Goal: Information Seeking & Learning: Check status

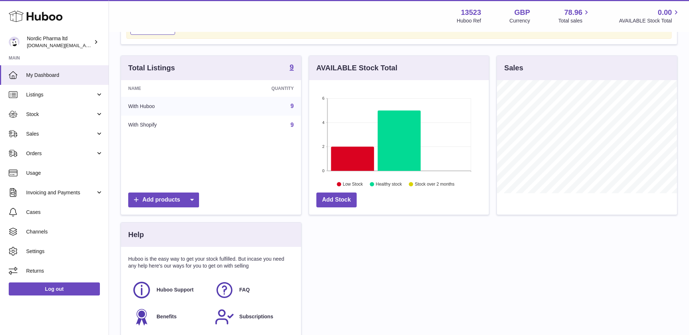
scroll to position [120, 0]
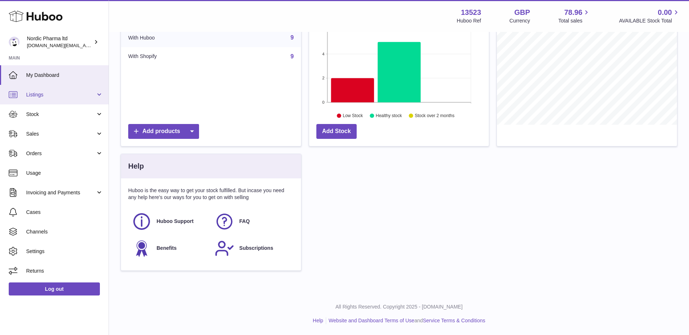
click at [53, 96] on span "Listings" at bounding box center [60, 94] width 69 height 7
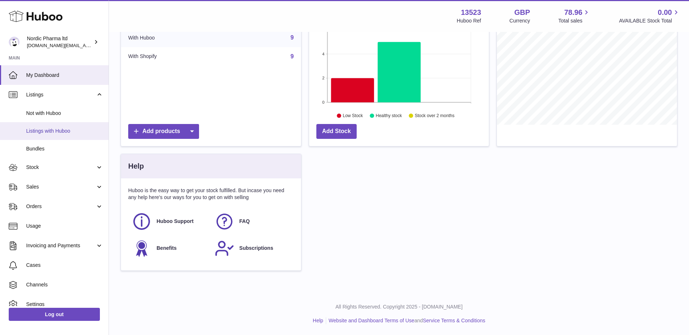
click at [52, 131] on span "Listings with Huboo" at bounding box center [64, 131] width 77 height 7
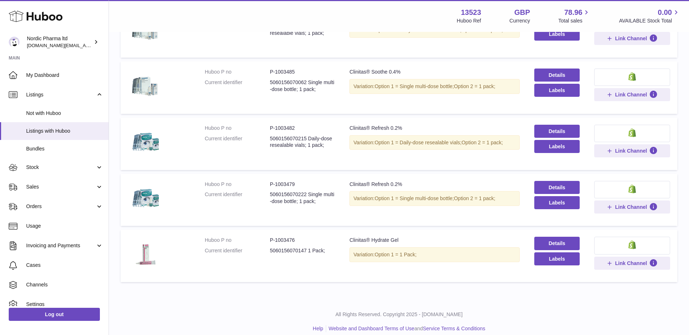
scroll to position [357, 0]
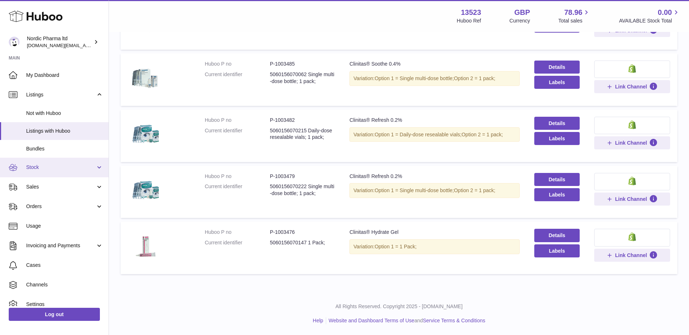
click at [49, 167] on span "Stock" at bounding box center [60, 167] width 69 height 7
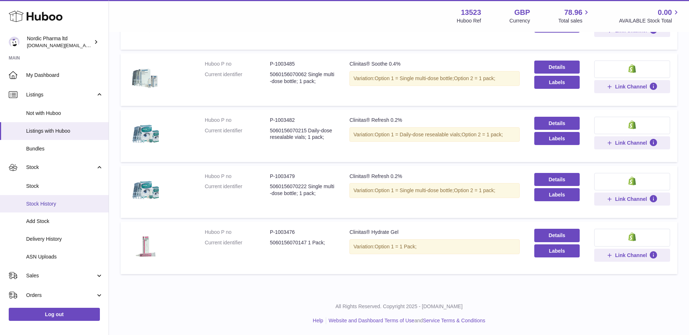
click at [50, 206] on span "Stock History" at bounding box center [64, 204] width 77 height 7
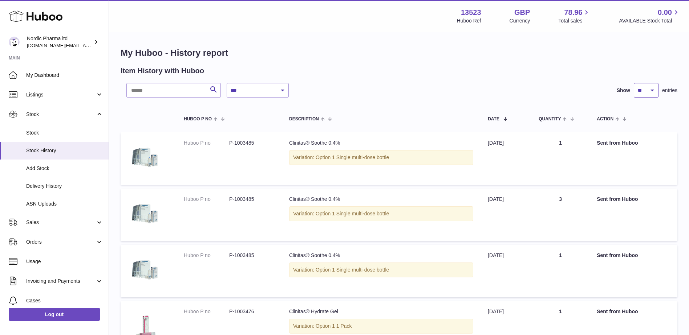
click at [648, 87] on select "** ** ** ***" at bounding box center [645, 90] width 25 height 15
select select "***"
click at [633, 83] on select "** ** ** ***" at bounding box center [645, 90] width 25 height 15
click at [227, 180] on td "Huboo P no P-1003485" at bounding box center [228, 159] width 105 height 53
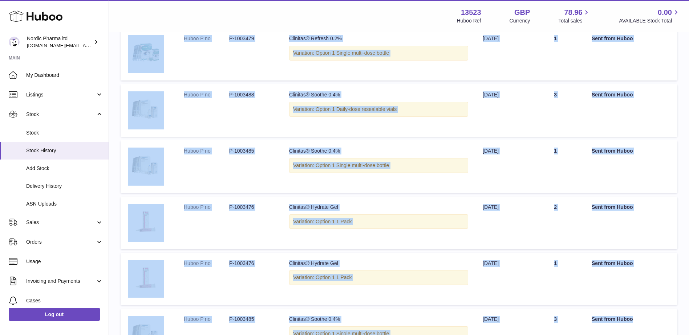
scroll to position [770, 0]
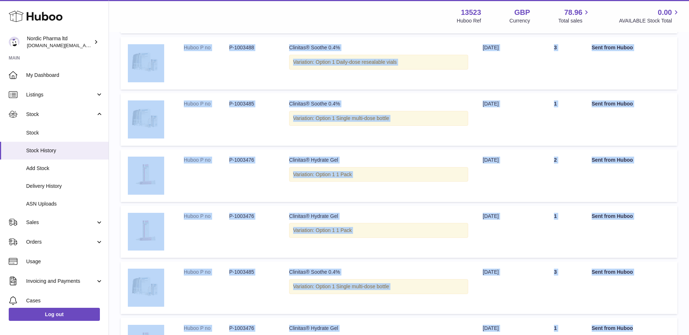
drag, startPoint x: 180, startPoint y: 142, endPoint x: 639, endPoint y: 321, distance: 492.7
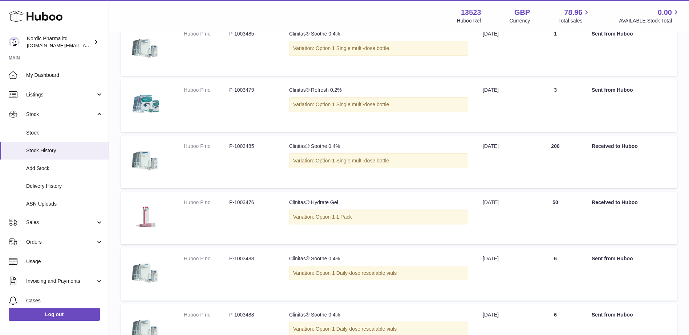
scroll to position [5345, 0]
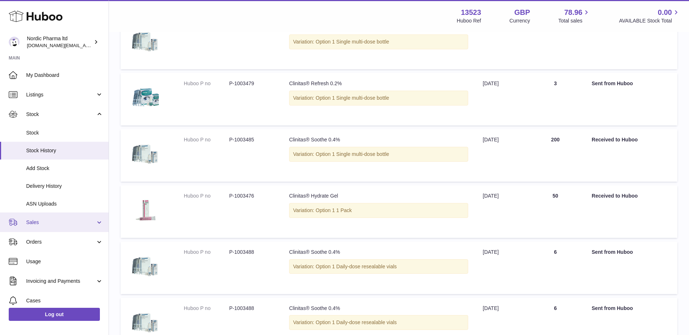
click at [86, 225] on span "Sales" at bounding box center [60, 222] width 69 height 7
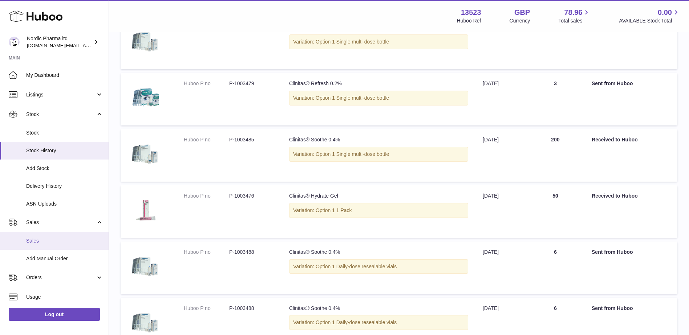
click at [71, 239] on span "Sales" at bounding box center [64, 241] width 77 height 7
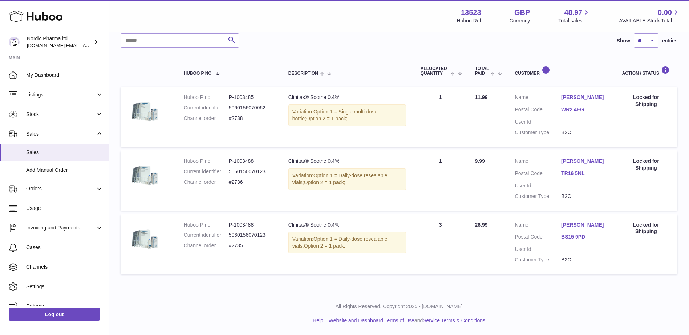
drag, startPoint x: 181, startPoint y: 193, endPoint x: 639, endPoint y: 268, distance: 464.0
click at [639, 268] on tbody "Huboo P no P-1003485 Current identifier 5060156070062 Channel order #2738 Descr…" at bounding box center [399, 181] width 557 height 188
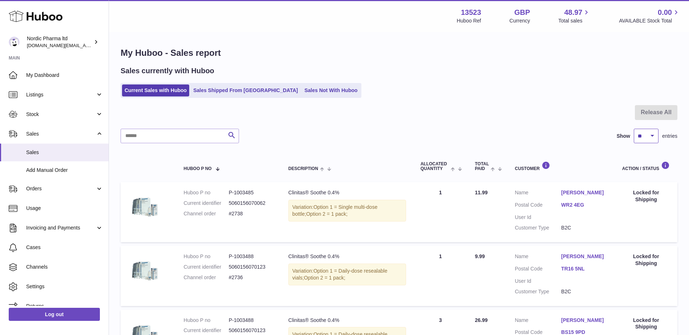
click at [653, 140] on select "** ** ** ***" at bounding box center [645, 136] width 25 height 15
select select "***"
click at [633, 129] on select "** ** ** ***" at bounding box center [645, 136] width 25 height 15
click at [184, 196] on dt "Huboo P no" at bounding box center [206, 192] width 45 height 7
click at [176, 192] on tr "Huboo P no P-1003485 Current identifier 5060156070062 Channel order #2738 Descr…" at bounding box center [399, 212] width 557 height 60
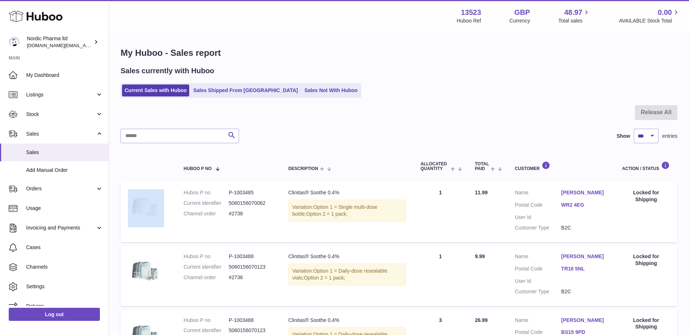
click at [139, 193] on img at bounding box center [146, 207] width 36 height 36
click at [184, 193] on dt "Huboo P no" at bounding box center [206, 192] width 45 height 7
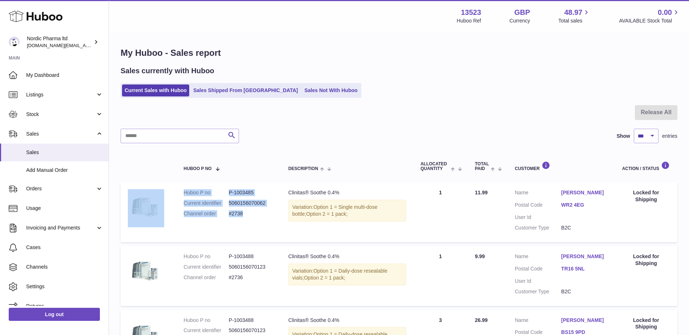
click at [256, 216] on dd "#2738" at bounding box center [251, 214] width 45 height 7
drag, startPoint x: 240, startPoint y: 91, endPoint x: 258, endPoint y: 115, distance: 30.3
click at [240, 91] on link "Sales Shipped From [GEOGRAPHIC_DATA]" at bounding box center [246, 91] width 110 height 12
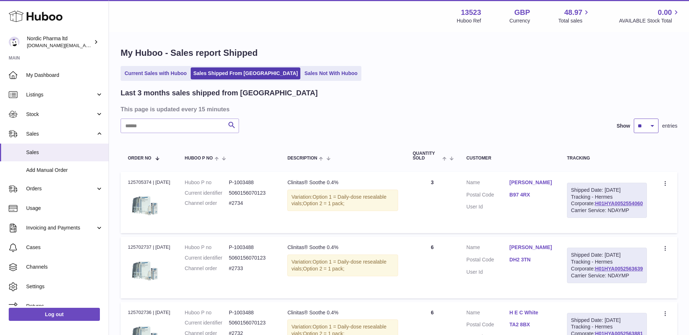
click at [650, 126] on select "** ** **" at bounding box center [645, 126] width 25 height 15
select select "**"
click at [633, 119] on select "** ** **" at bounding box center [645, 126] width 25 height 15
click at [128, 182] on div "Order no 125705374 | [DATE]" at bounding box center [149, 182] width 42 height 7
click at [128, 182] on td "Order no 125705374 | [DATE]" at bounding box center [149, 202] width 57 height 61
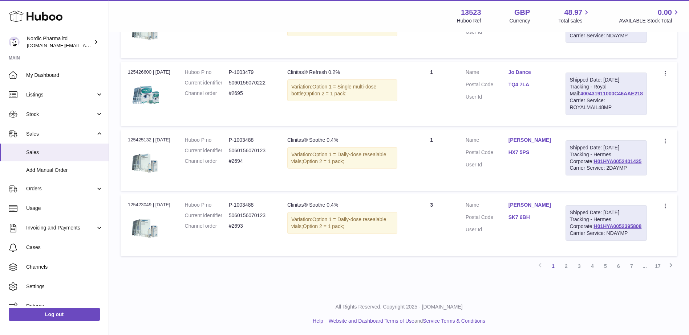
scroll to position [3640, 0]
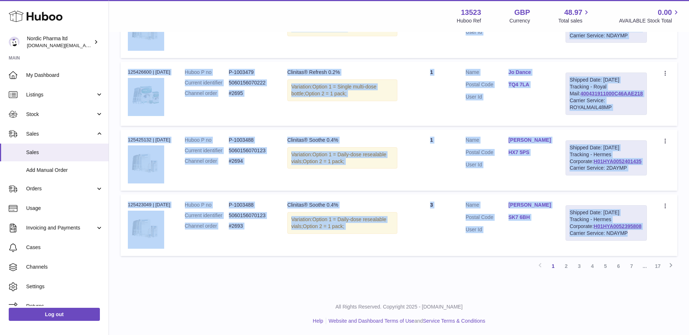
drag, startPoint x: 129, startPoint y: 182, endPoint x: 648, endPoint y: 241, distance: 522.4
copy tbody "626456687 | 07lo Ips Dolor S am C-7908397 Adipisc elitseddoe 2237109611194 Temp…"
click at [566, 266] on link "2" at bounding box center [565, 266] width 13 height 13
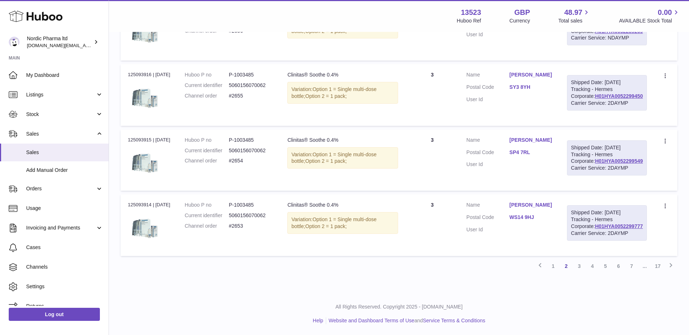
scroll to position [3982, 0]
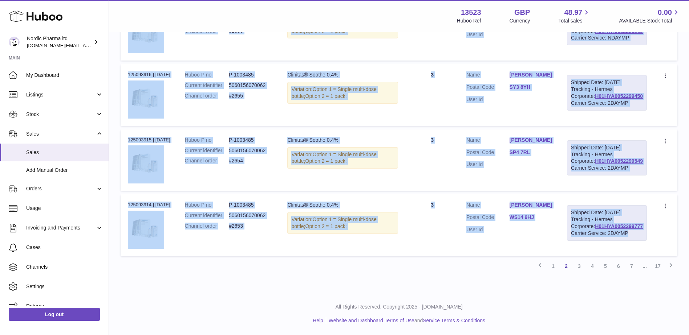
drag, startPoint x: 129, startPoint y: 149, endPoint x: 653, endPoint y: 247, distance: 533.7
copy tbody "978057932 | 58lo Ips Dolor S am C-4830617 Adipisc elitseddoe 8331201979105 Temp…"
click at [580, 266] on link "3" at bounding box center [578, 266] width 13 height 13
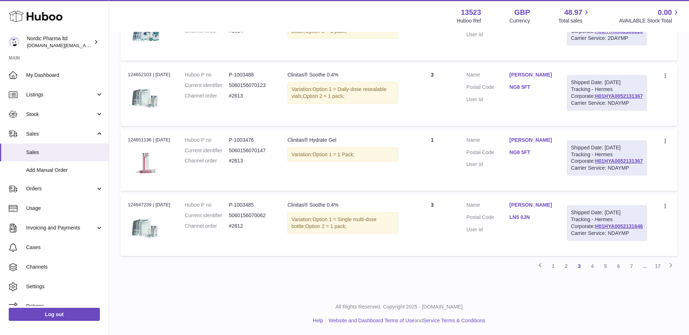
scroll to position [3640, 0]
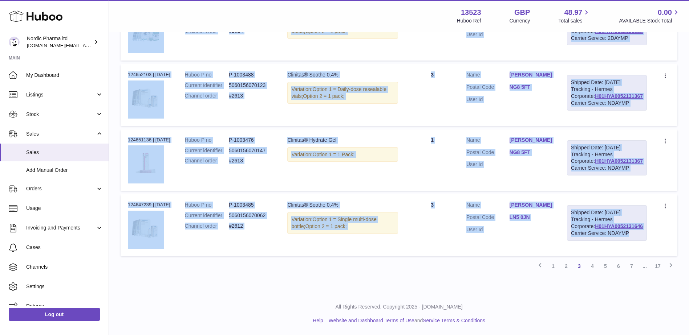
drag, startPoint x: 128, startPoint y: 150, endPoint x: 648, endPoint y: 244, distance: 528.6
copy tbody "195453450 | 58lo Ips Dolor S am C-3921835 Adipisc elitseddoe 1198352378794 Temp…"
drag, startPoint x: 592, startPoint y: 265, endPoint x: 589, endPoint y: 268, distance: 4.4
click at [592, 265] on link "4" at bounding box center [592, 266] width 13 height 13
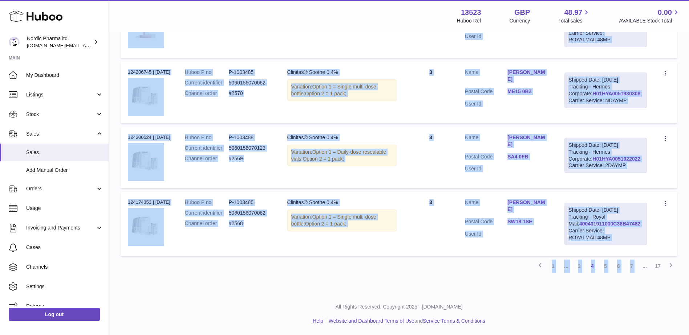
scroll to position [3640, 0]
drag, startPoint x: 127, startPoint y: 150, endPoint x: 641, endPoint y: 244, distance: 522.9
copy tbody "119539045 | 01lo Ips Dolor S am C-1911877 Adipisc elitseddoe 1673911512867 Temp…"
click at [605, 266] on link "5" at bounding box center [605, 266] width 13 height 13
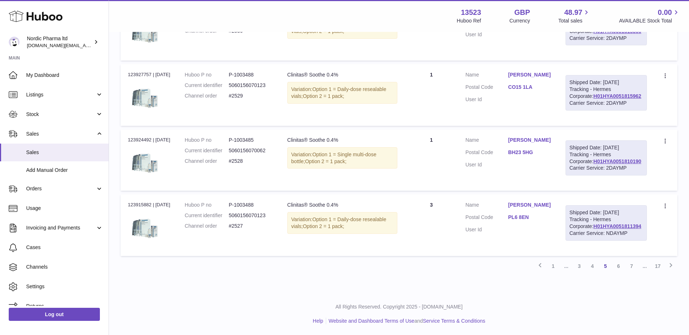
scroll to position [3640, 0]
drag, startPoint x: 127, startPoint y: 148, endPoint x: 656, endPoint y: 241, distance: 537.4
copy table "Order No Huboo P no Description Quantity Sold Customer Tracking Order no"
click at [619, 265] on link "6" at bounding box center [618, 266] width 13 height 13
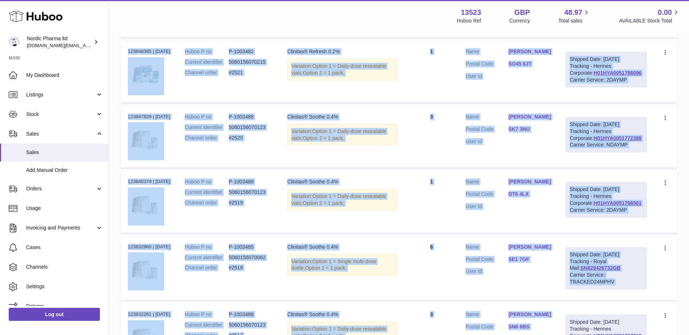
scroll to position [662, 0]
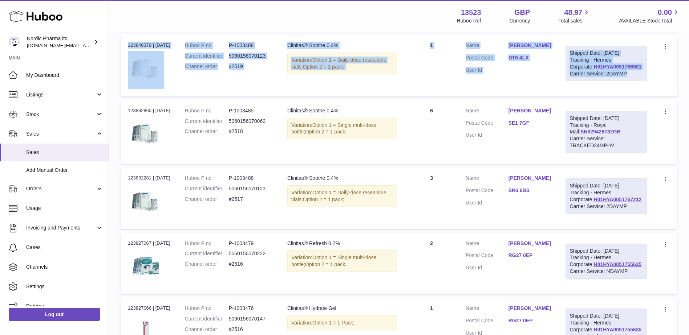
drag, startPoint x: 127, startPoint y: 150, endPoint x: 650, endPoint y: 167, distance: 523.4
click at [217, 96] on td "Huboo P no P-1003488 Current identifier 5060156070123 Channel order #2519" at bounding box center [229, 65] width 102 height 61
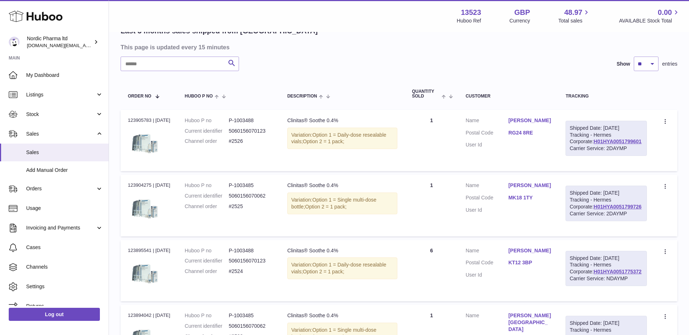
scroll to position [0, 0]
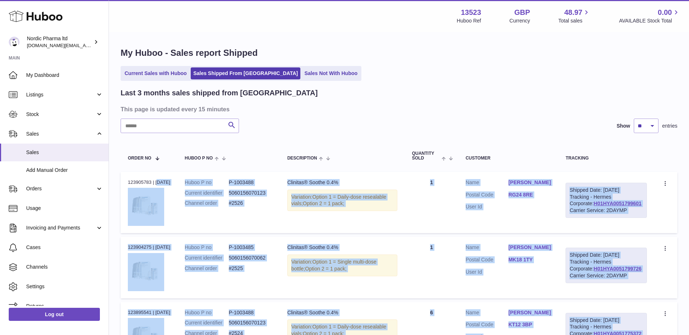
drag, startPoint x: 661, startPoint y: 197, endPoint x: 127, endPoint y: 183, distance: 534.6
copy tbody "911690473 | 2lo Ips Dolor S am C-4601597 Adipisc elitseddoe 8439737788678 Tempo…"
